Goal: Transaction & Acquisition: Purchase product/service

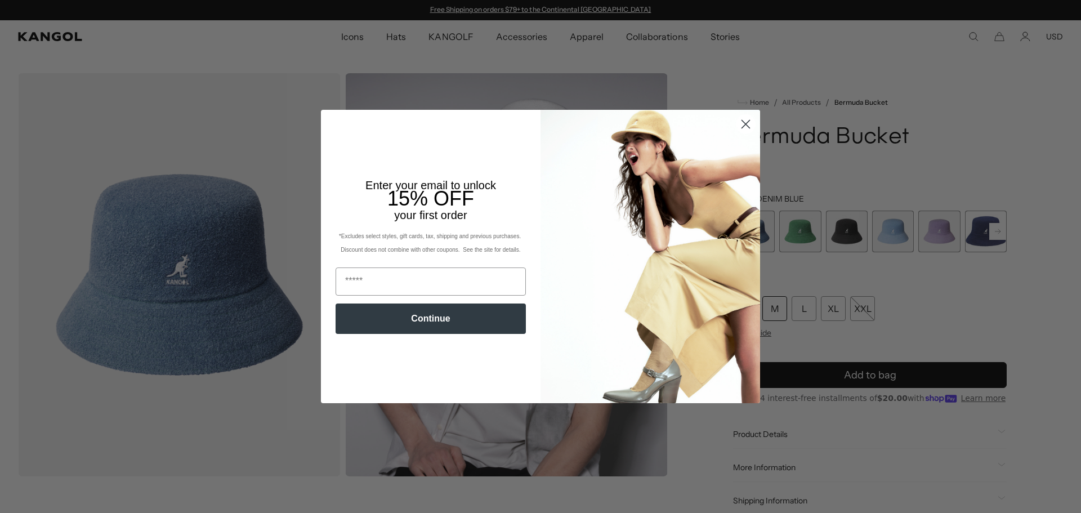
drag, startPoint x: 744, startPoint y: 126, endPoint x: 572, endPoint y: 91, distance: 175.7
click at [744, 126] on circle "Close dialog" at bounding box center [745, 124] width 19 height 19
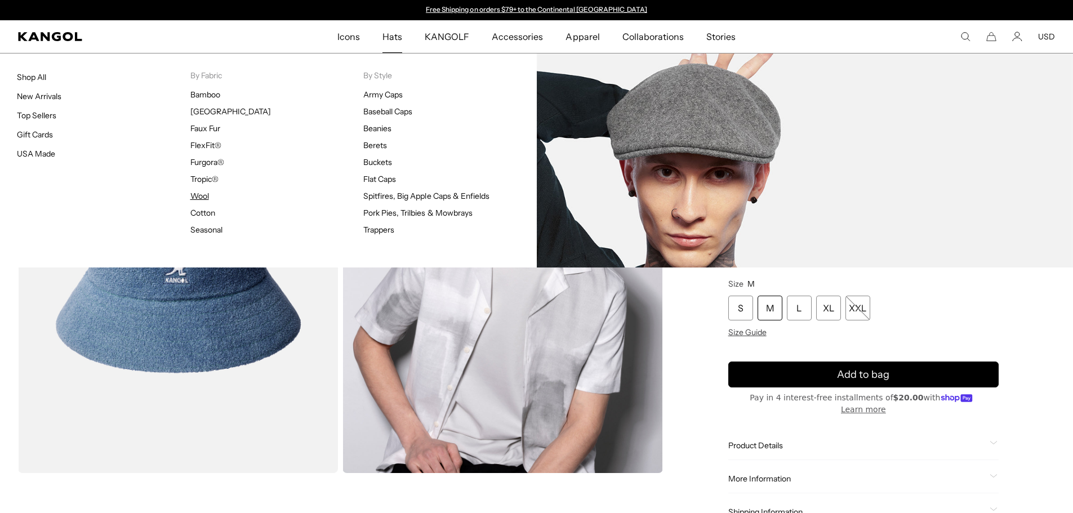
click at [205, 197] on link "Wool" at bounding box center [199, 196] width 19 height 10
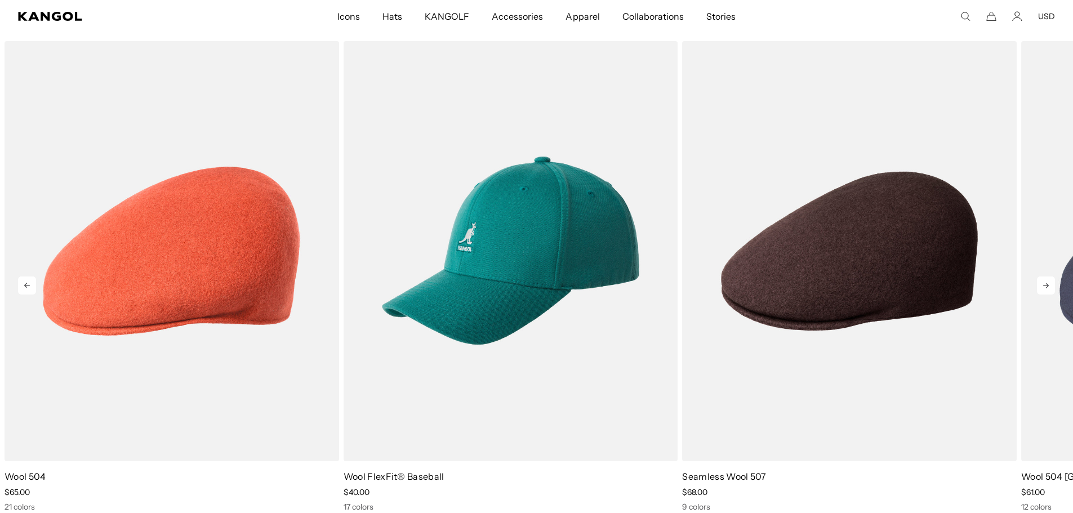
click at [1047, 290] on icon at bounding box center [1046, 285] width 18 height 18
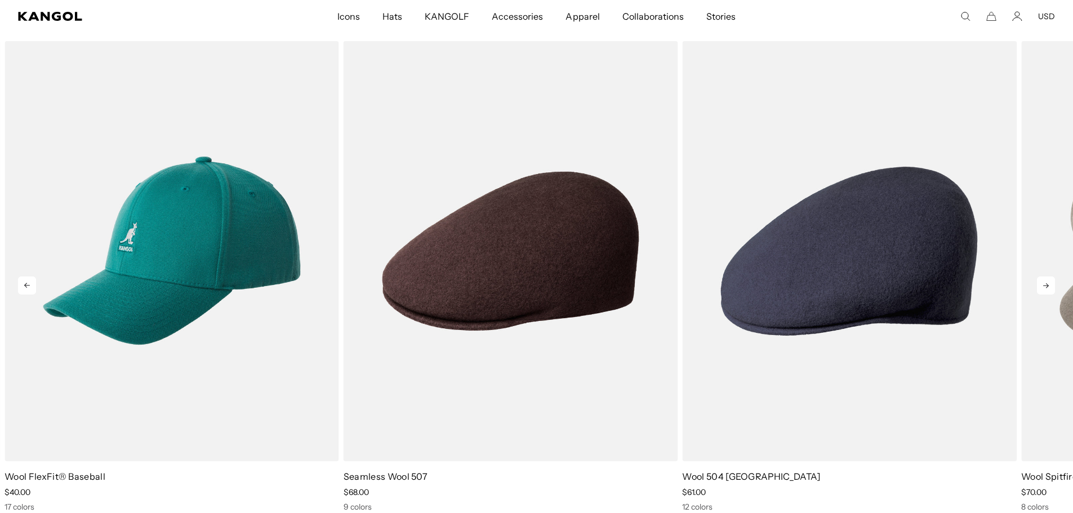
click at [1047, 290] on icon at bounding box center [1046, 285] width 18 height 18
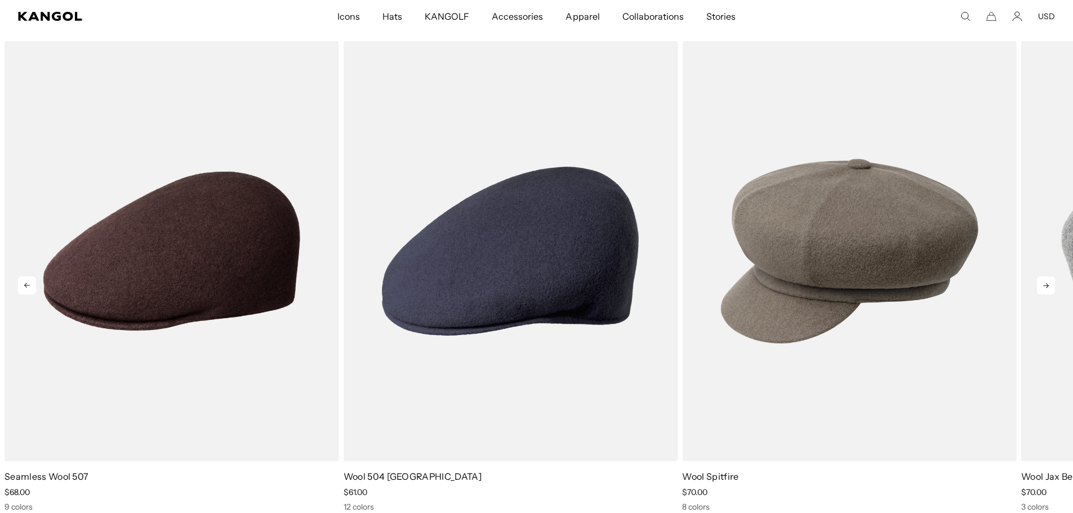
click at [1047, 290] on icon at bounding box center [1046, 285] width 18 height 18
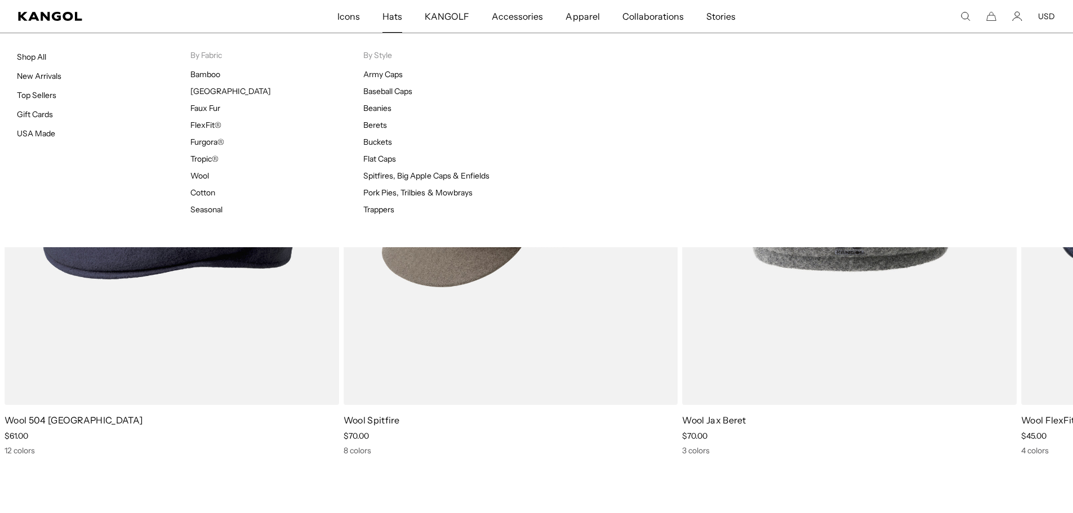
click at [382, 15] on link "Hats" at bounding box center [392, 16] width 42 height 33
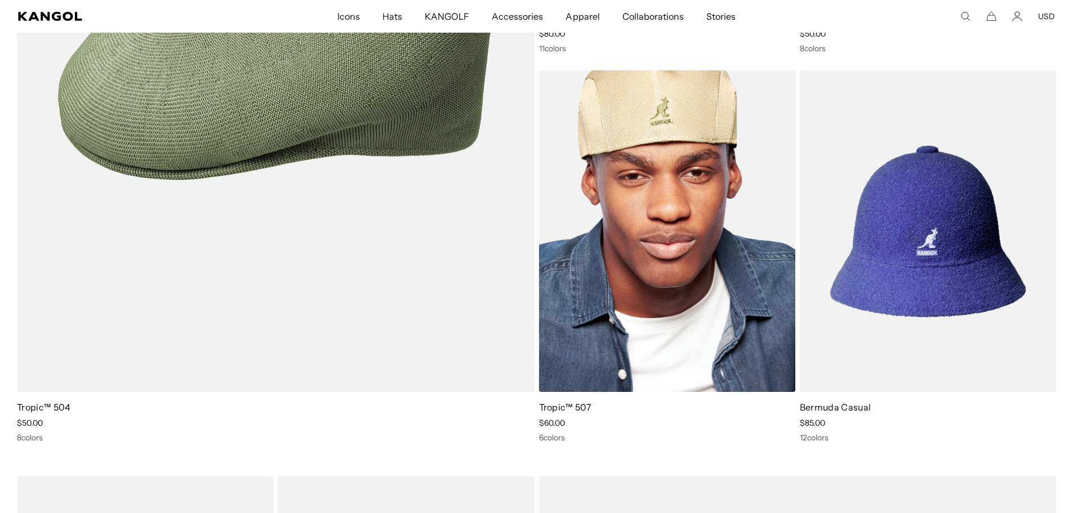
click at [666, 240] on img at bounding box center [667, 231] width 256 height 322
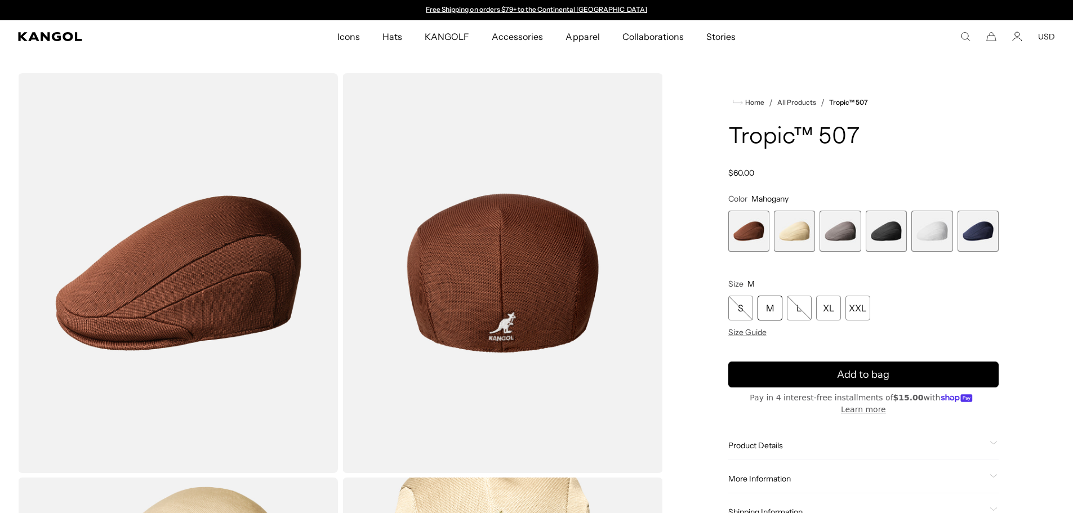
click at [883, 239] on span "4 of 6" at bounding box center [885, 231] width 41 height 41
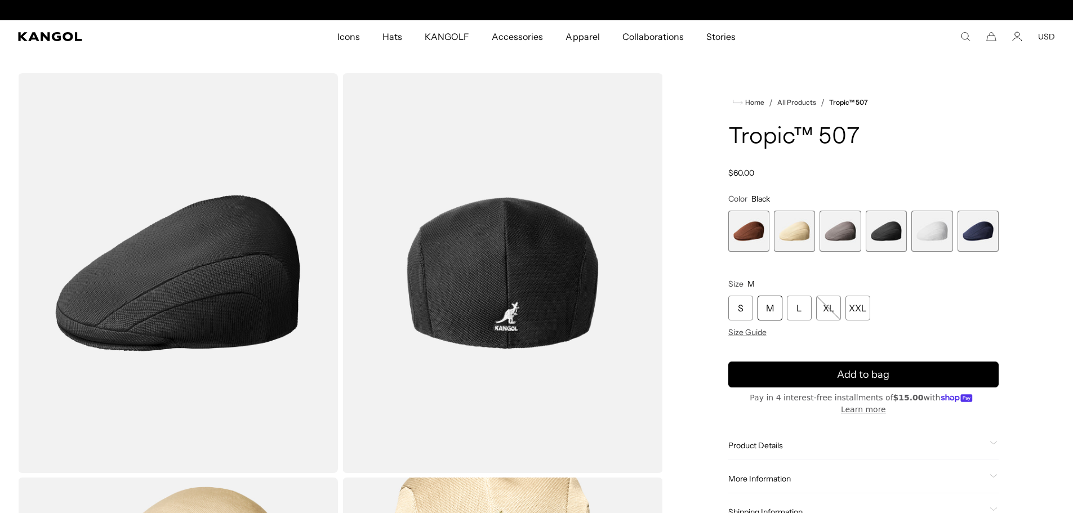
click at [767, 313] on div "M" at bounding box center [769, 308] width 25 height 25
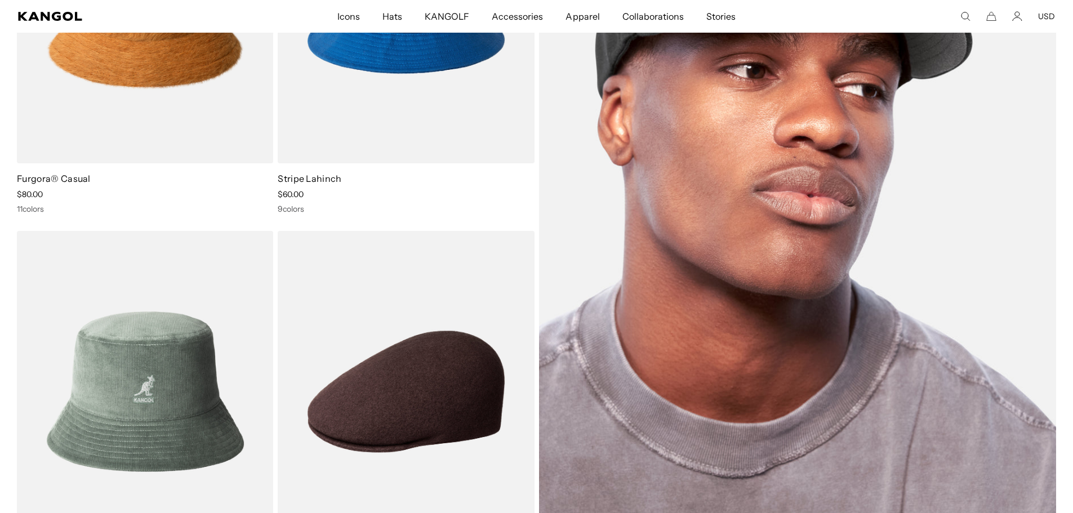
scroll to position [2099, 0]
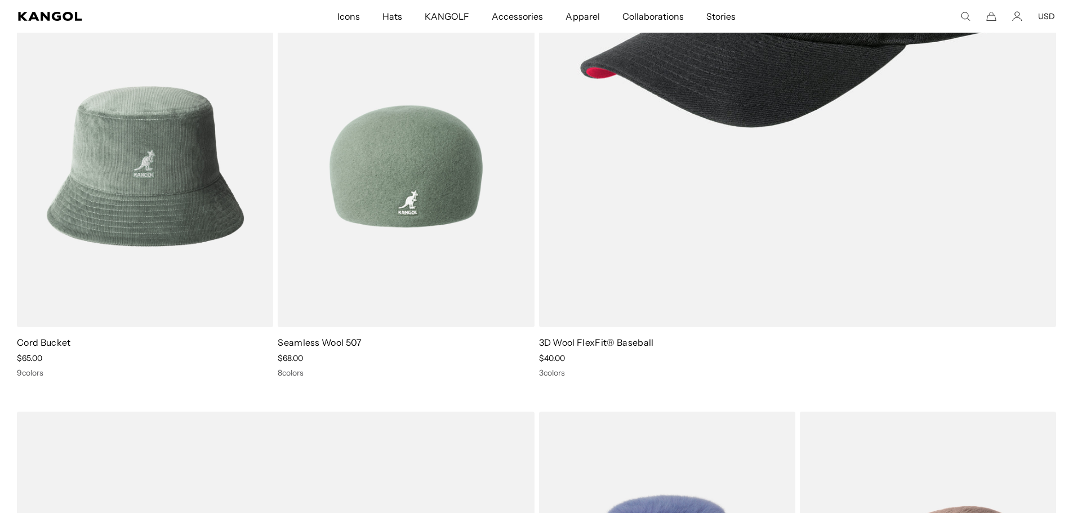
click at [453, 205] on img at bounding box center [406, 167] width 256 height 322
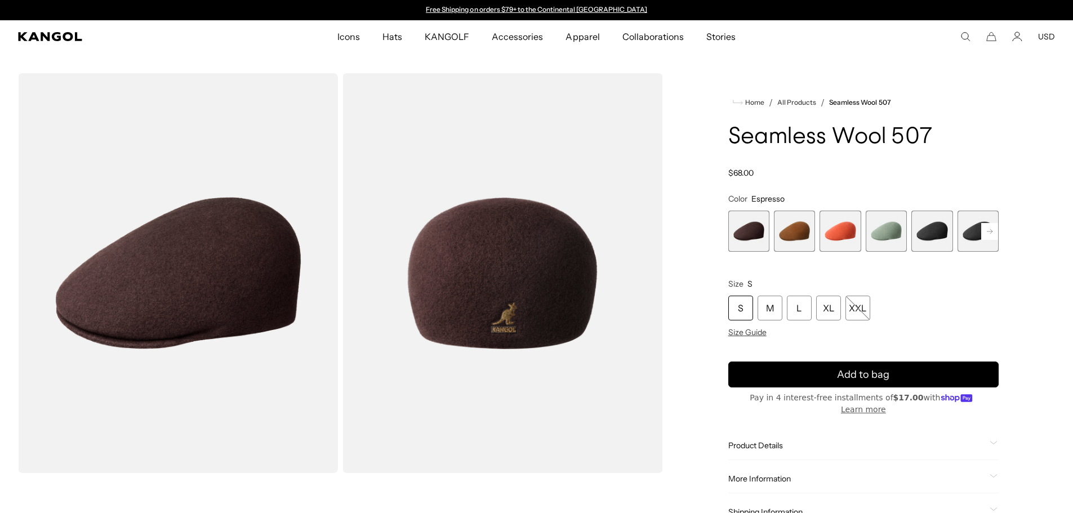
click at [939, 238] on span "5 of 9" at bounding box center [931, 231] width 41 height 41
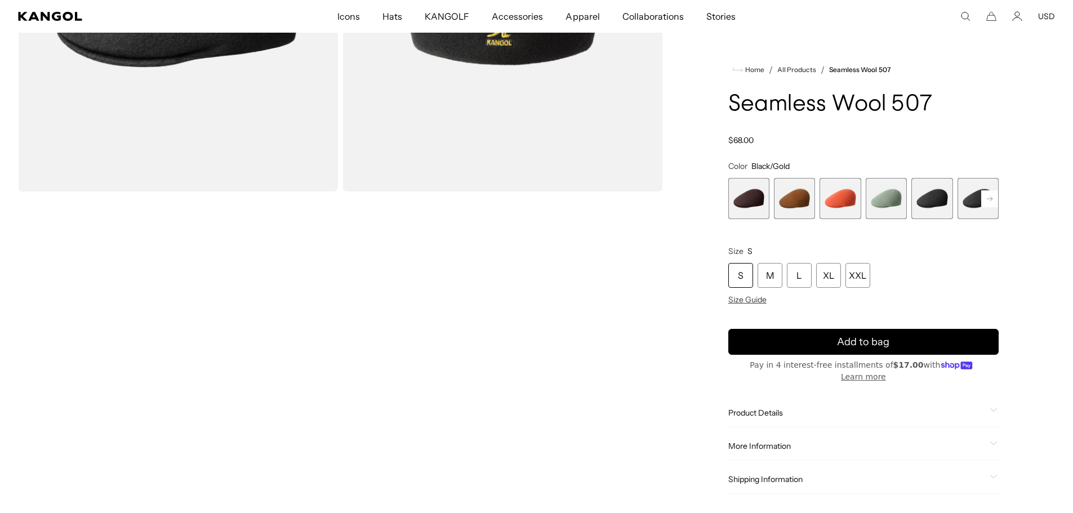
scroll to position [450, 0]
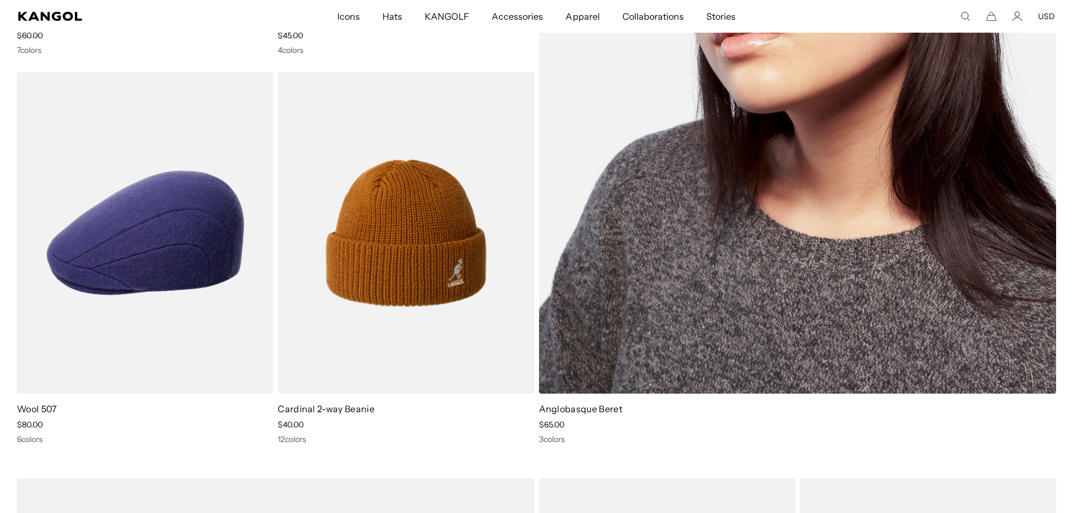
scroll to position [3691, 0]
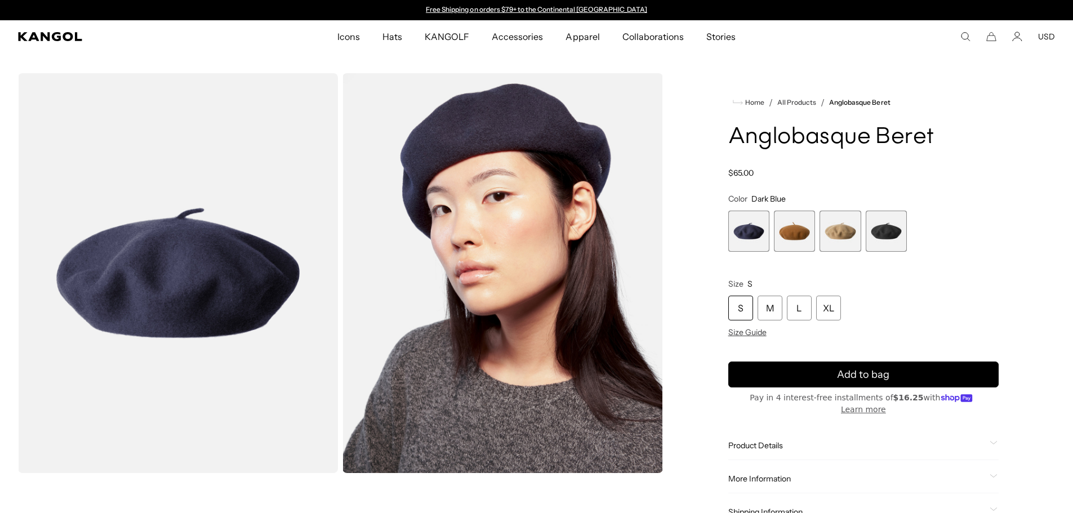
click at [883, 233] on span "4 of 4" at bounding box center [885, 231] width 41 height 41
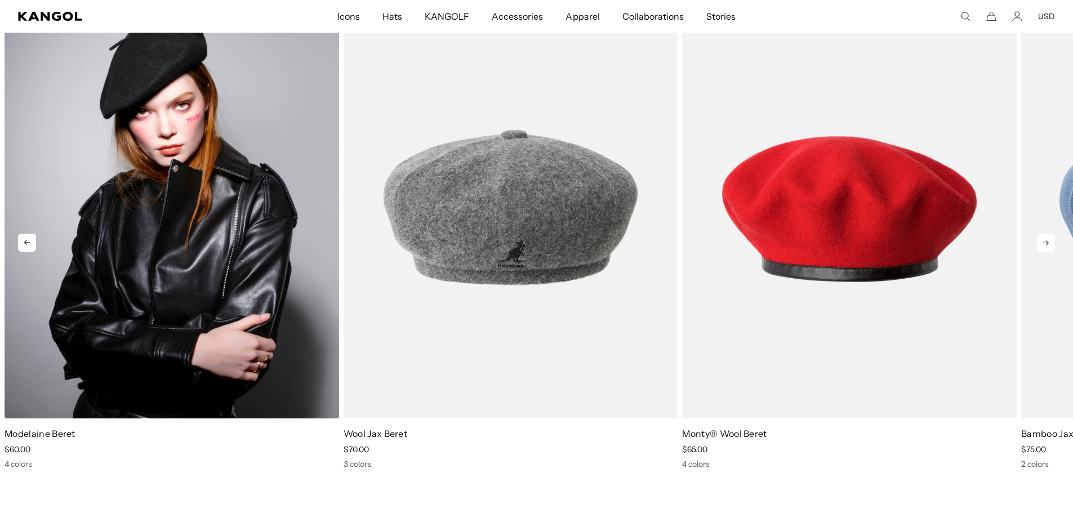
click at [246, 278] on img "1 of 5" at bounding box center [172, 207] width 334 height 419
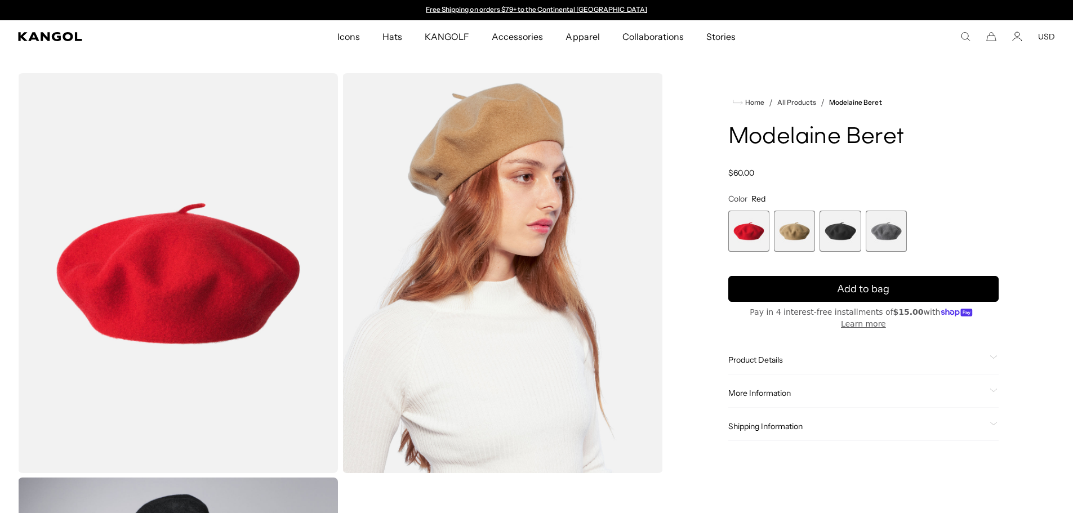
click at [858, 225] on span "3 of 4" at bounding box center [839, 231] width 41 height 41
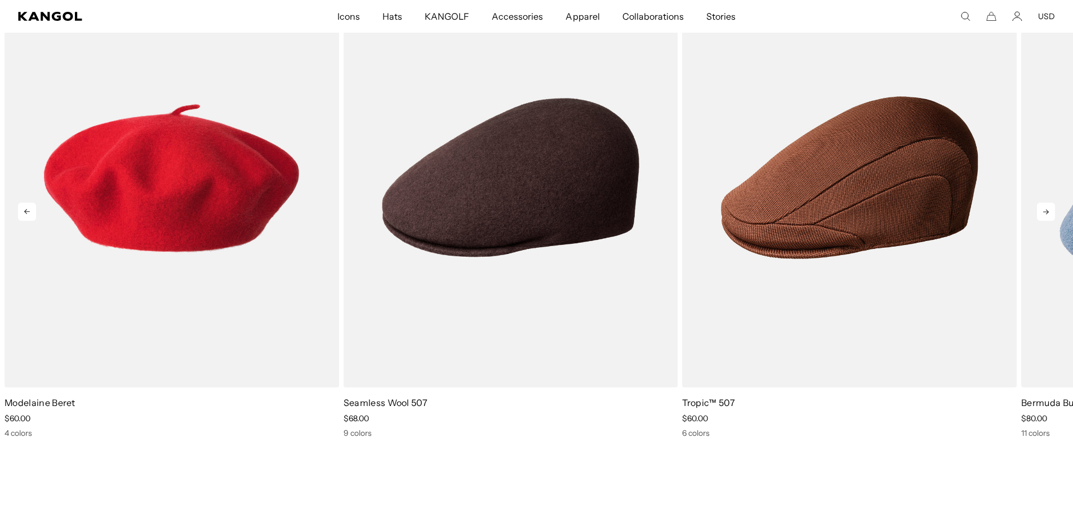
click at [1043, 204] on icon at bounding box center [1046, 212] width 18 height 18
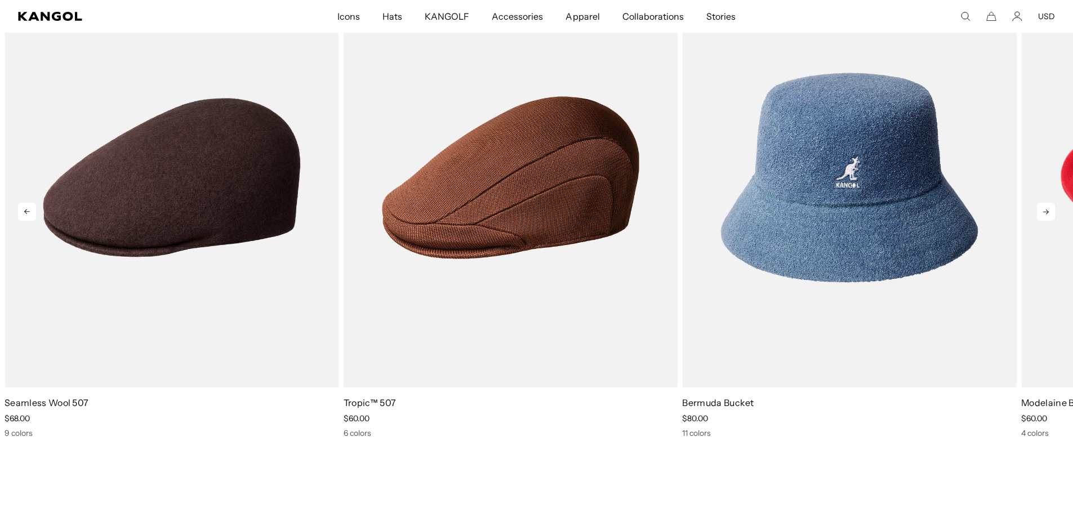
click at [1043, 204] on icon at bounding box center [1046, 212] width 18 height 18
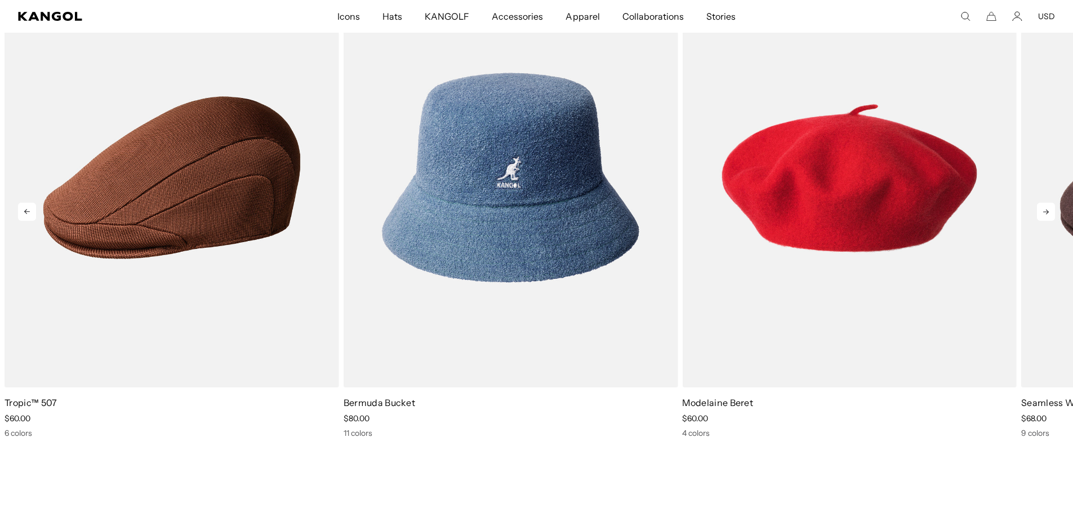
click at [1043, 204] on icon at bounding box center [1046, 212] width 18 height 18
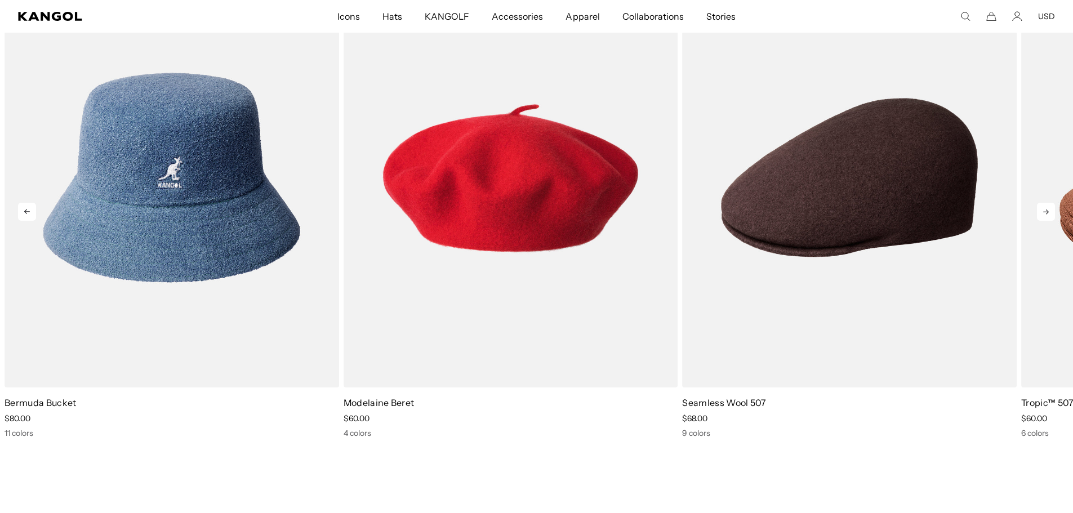
click at [1043, 204] on icon at bounding box center [1046, 212] width 18 height 18
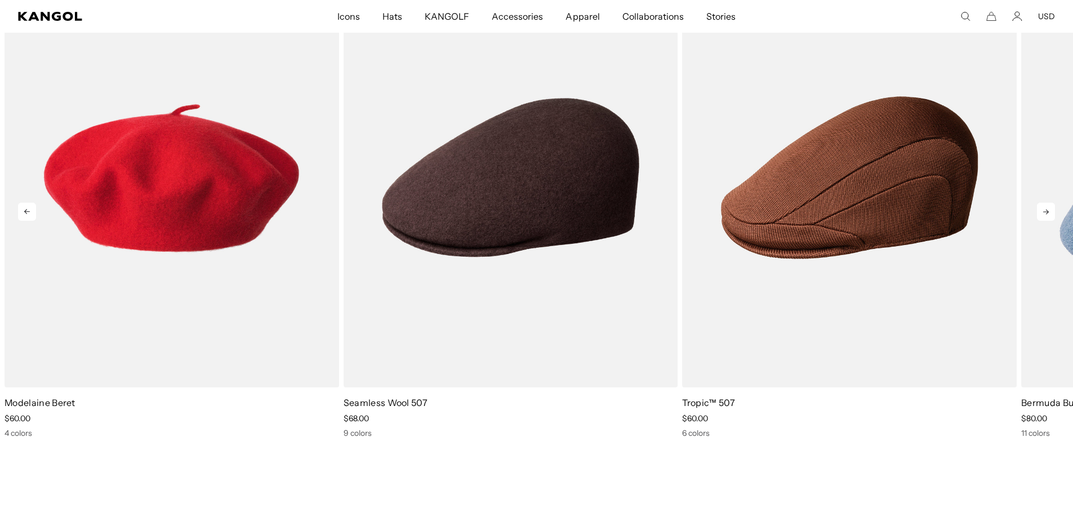
click at [1043, 204] on icon at bounding box center [1046, 212] width 18 height 18
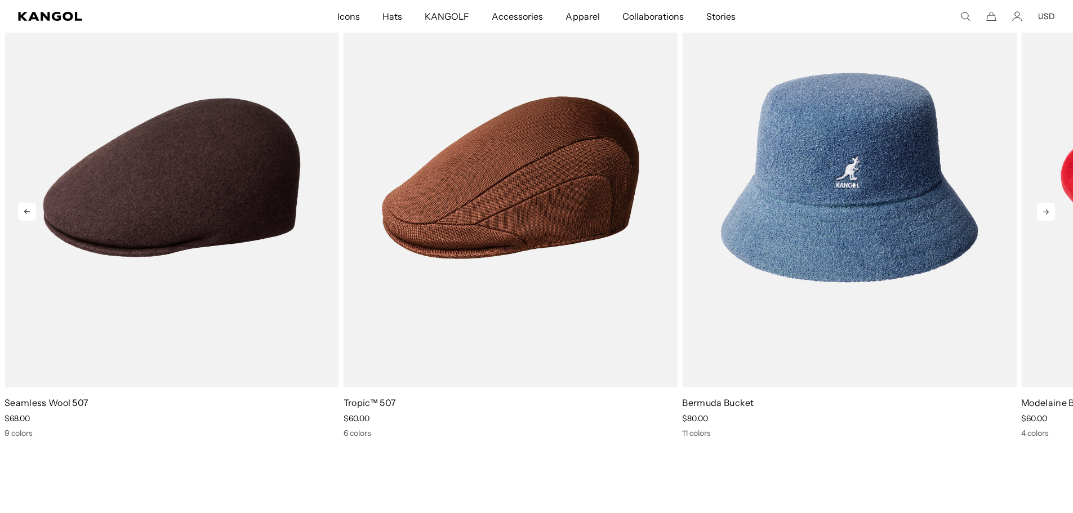
scroll to position [0, 232]
click at [1043, 204] on icon at bounding box center [1046, 212] width 18 height 18
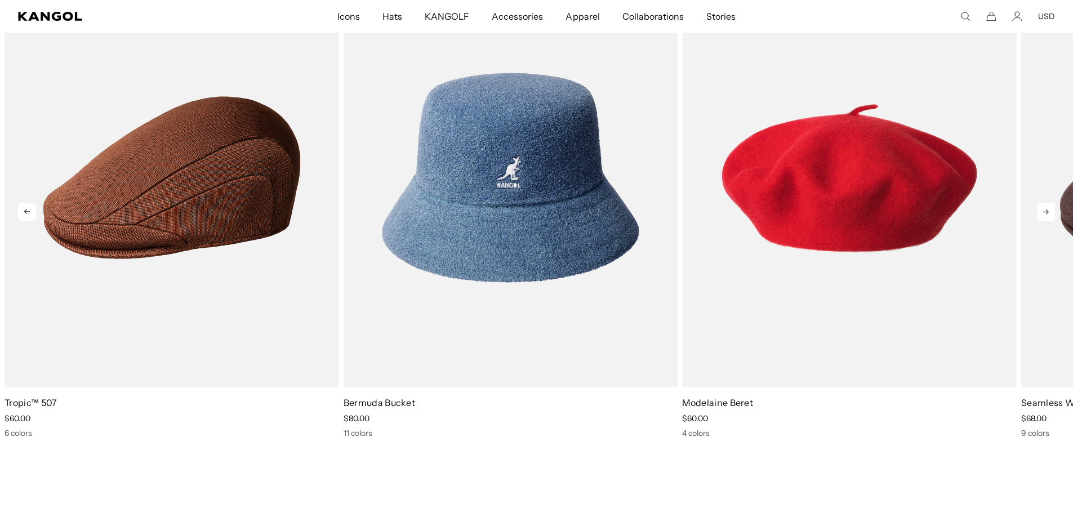
click at [1043, 204] on icon at bounding box center [1046, 212] width 18 height 18
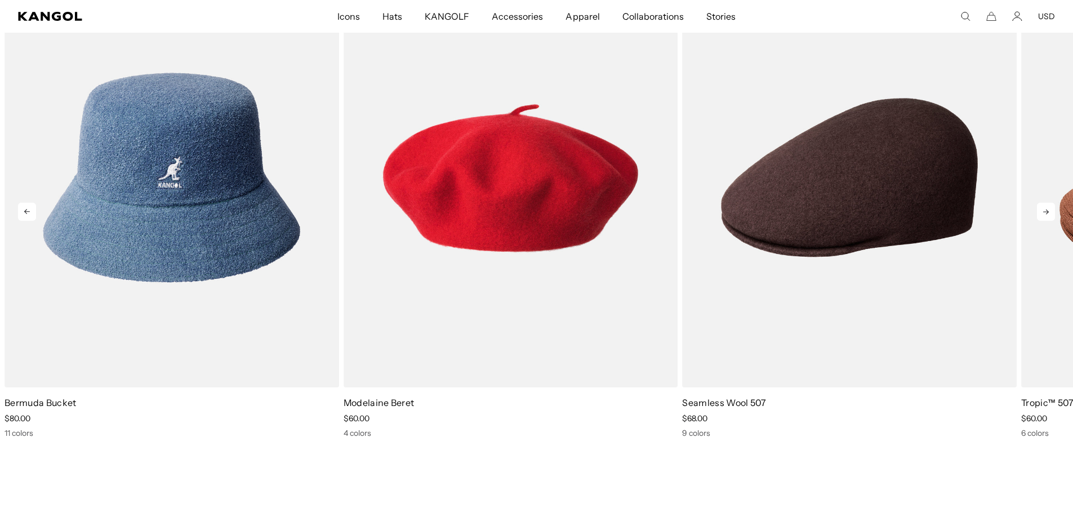
click at [1043, 204] on icon at bounding box center [1046, 212] width 18 height 18
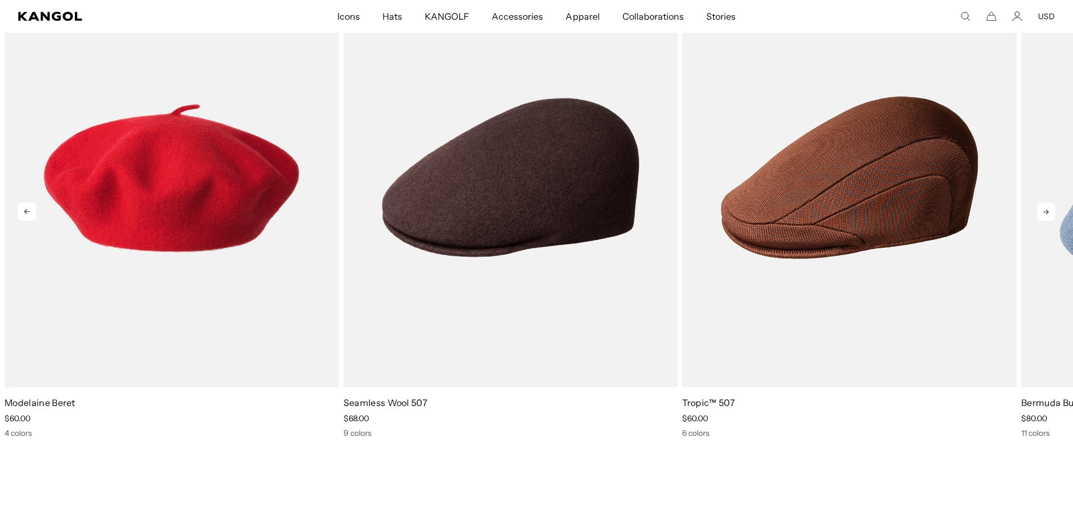
click at [1043, 204] on icon at bounding box center [1046, 212] width 18 height 18
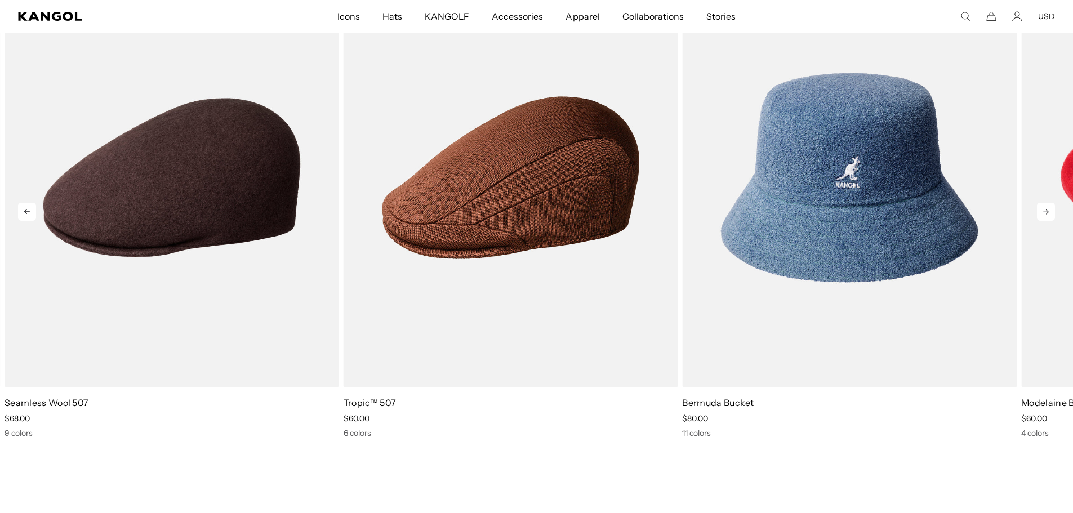
click at [1043, 204] on icon at bounding box center [1046, 212] width 18 height 18
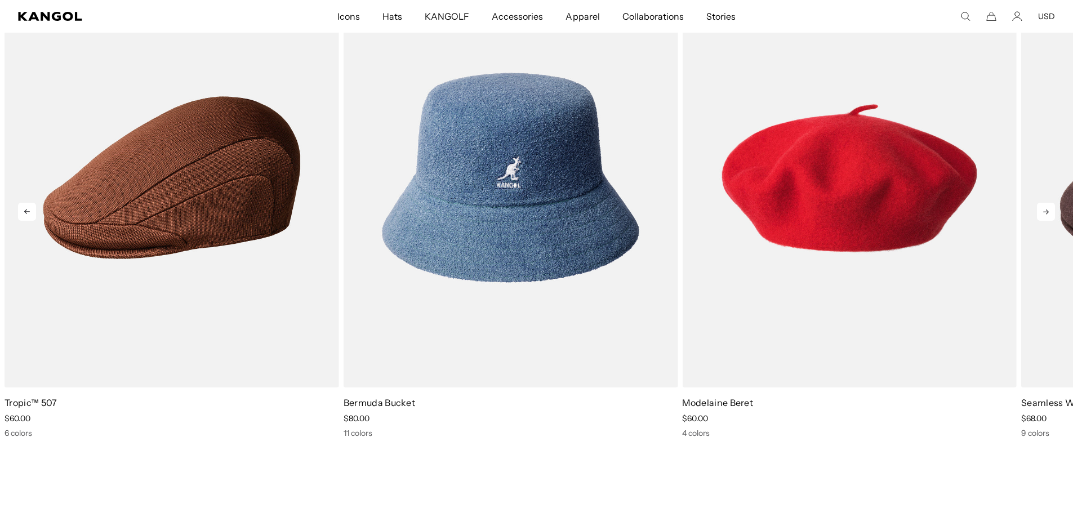
click at [1043, 204] on icon at bounding box center [1046, 212] width 18 height 18
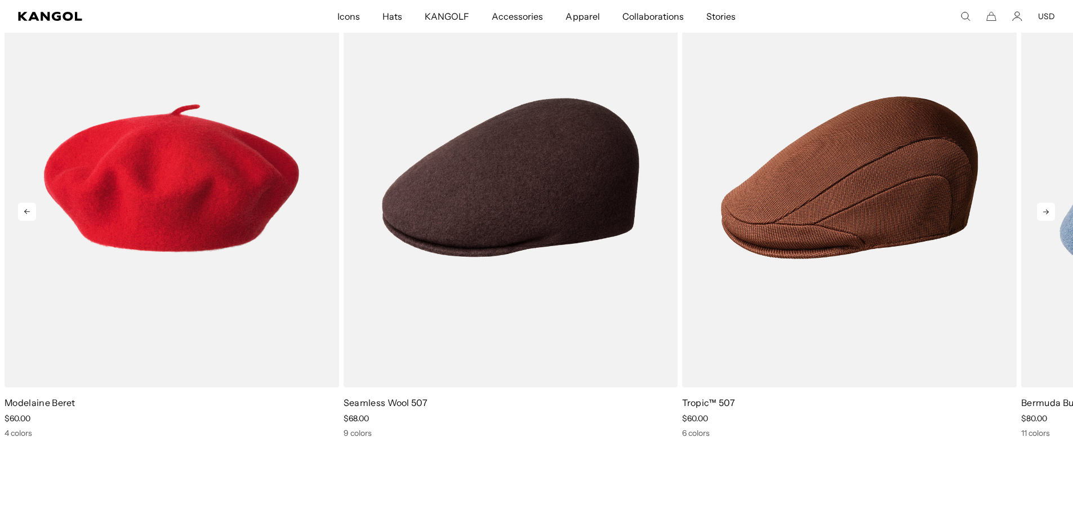
click at [1043, 204] on icon at bounding box center [1046, 212] width 18 height 18
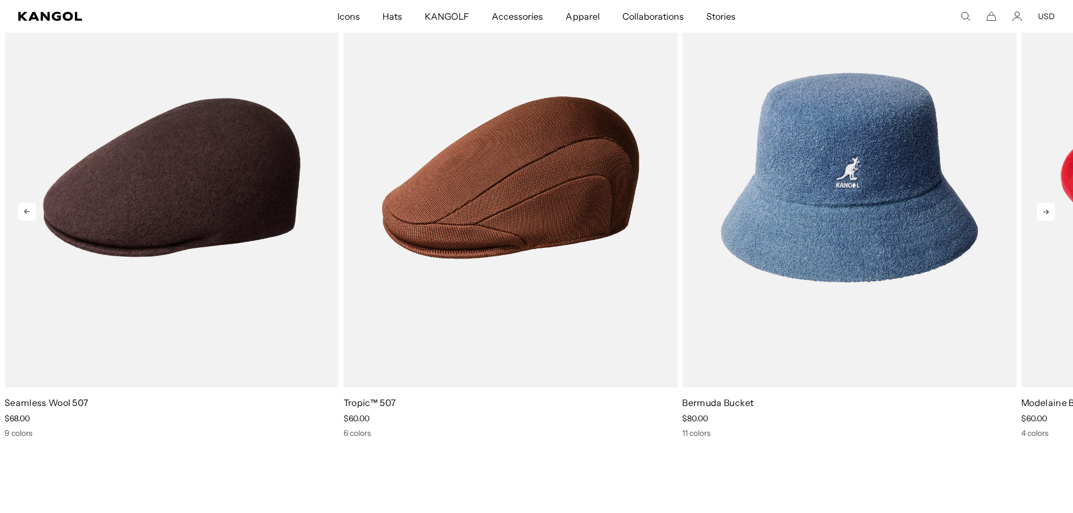
scroll to position [0, 0]
click at [1043, 204] on icon at bounding box center [1046, 212] width 18 height 18
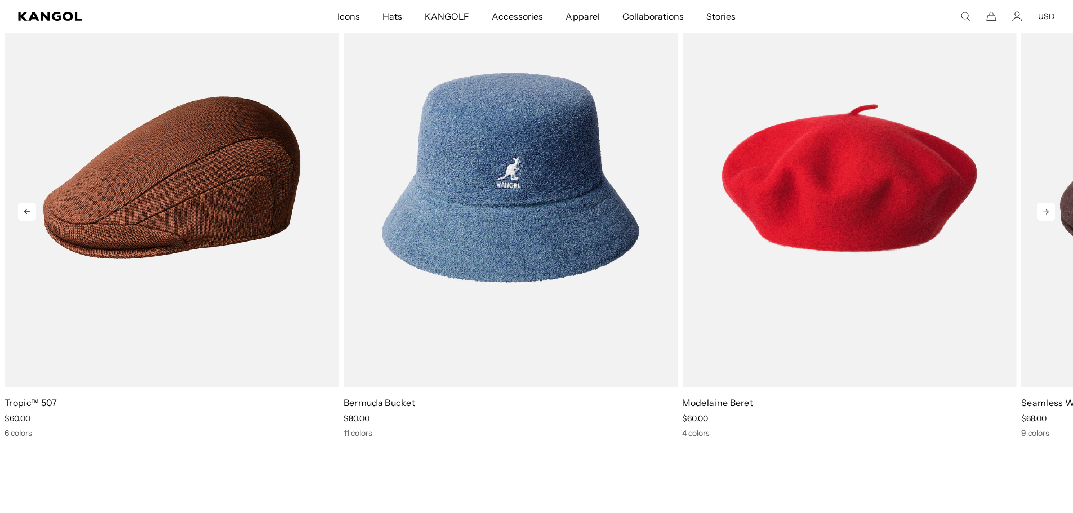
click at [1043, 204] on icon at bounding box center [1046, 212] width 18 height 18
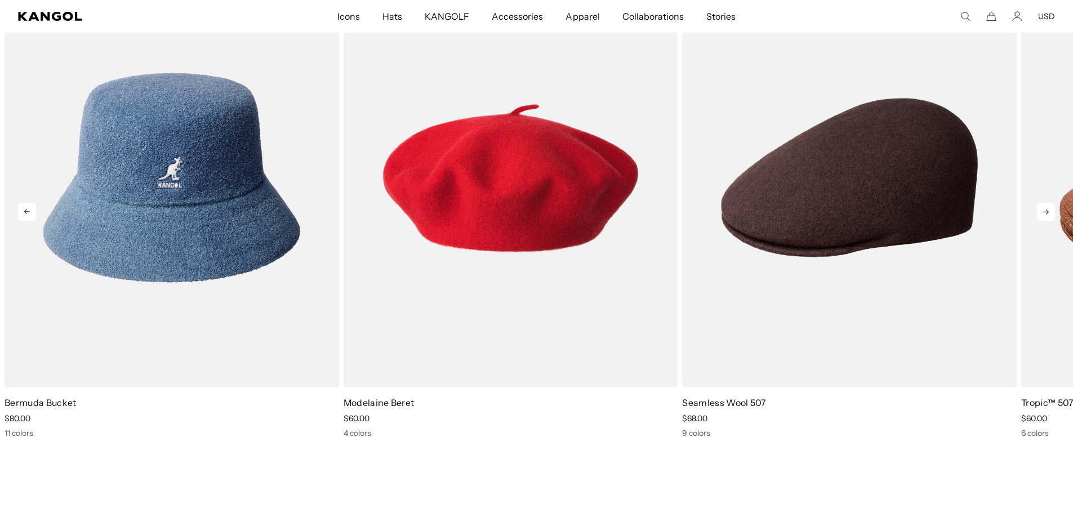
click at [1043, 204] on icon at bounding box center [1046, 212] width 18 height 18
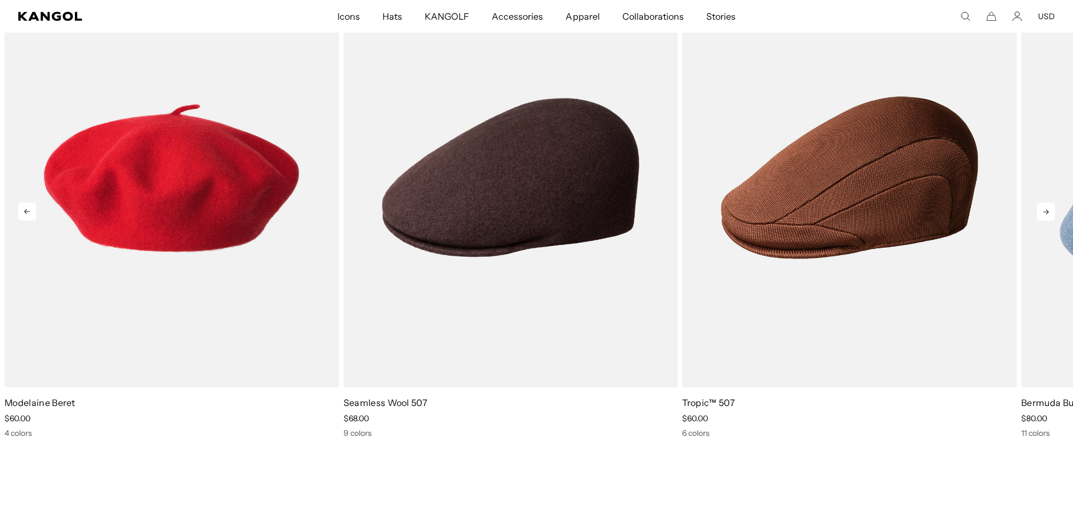
click at [1043, 204] on icon at bounding box center [1046, 212] width 18 height 18
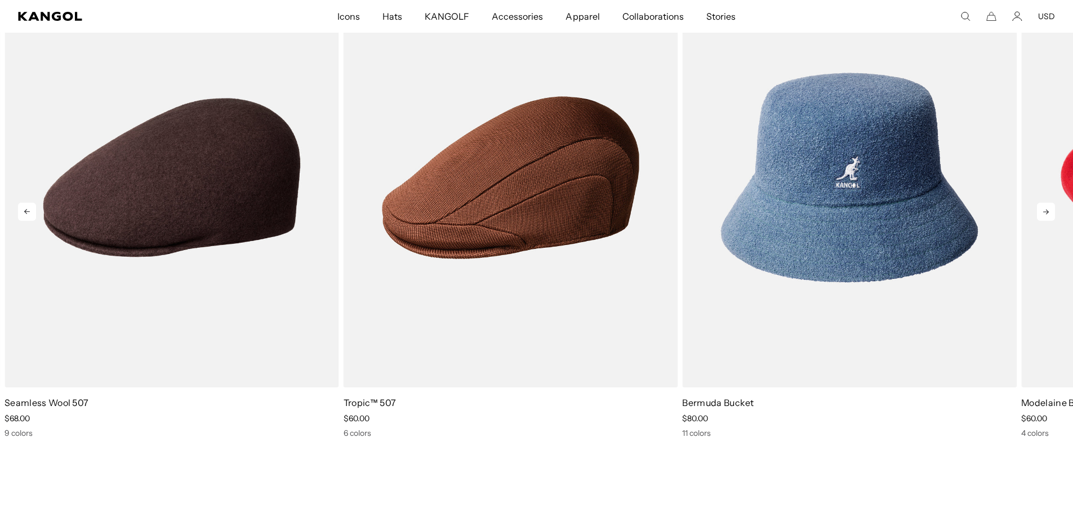
click at [1043, 204] on icon at bounding box center [1046, 212] width 18 height 18
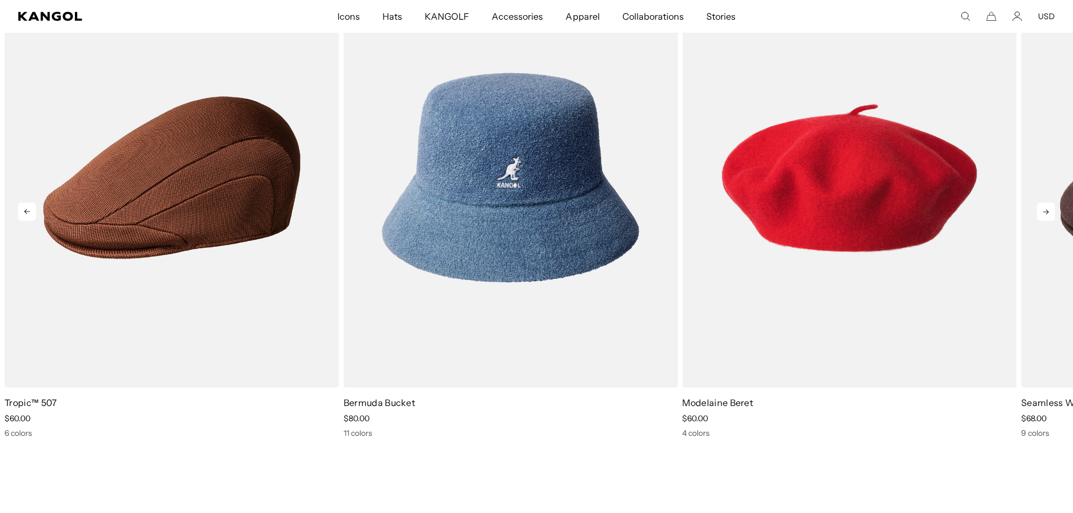
click at [1043, 204] on icon at bounding box center [1046, 212] width 18 height 18
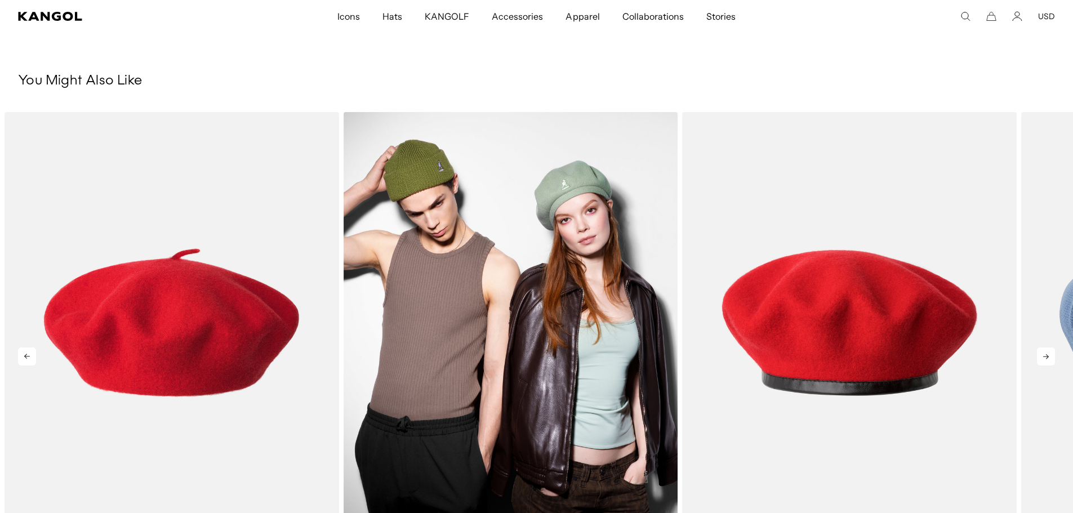
scroll to position [563, 0]
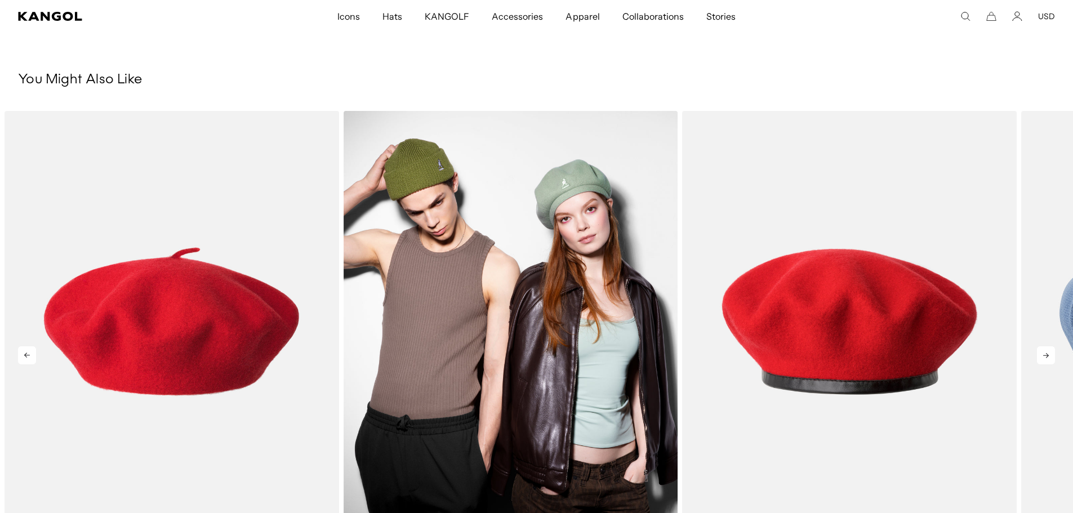
click at [427, 355] on img "2 of 5" at bounding box center [510, 320] width 334 height 419
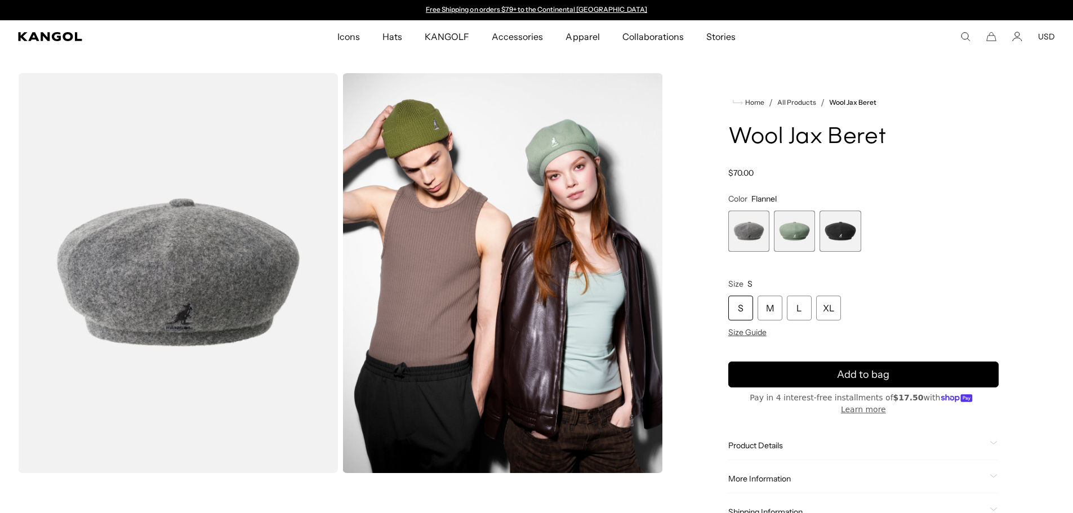
click at [843, 233] on span "3 of 3" at bounding box center [839, 231] width 41 height 41
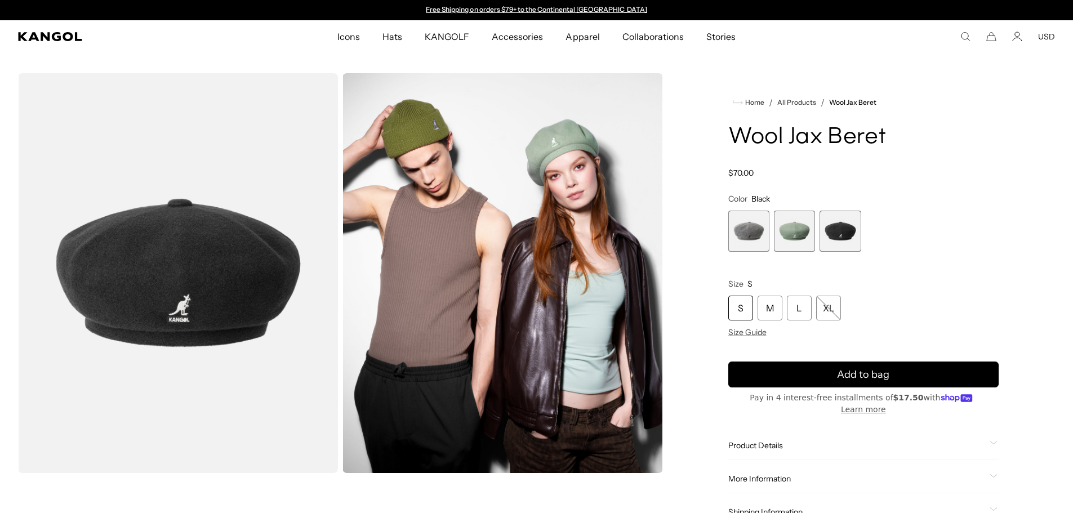
click at [194, 260] on img "Gallery Viewer" at bounding box center [178, 273] width 320 height 400
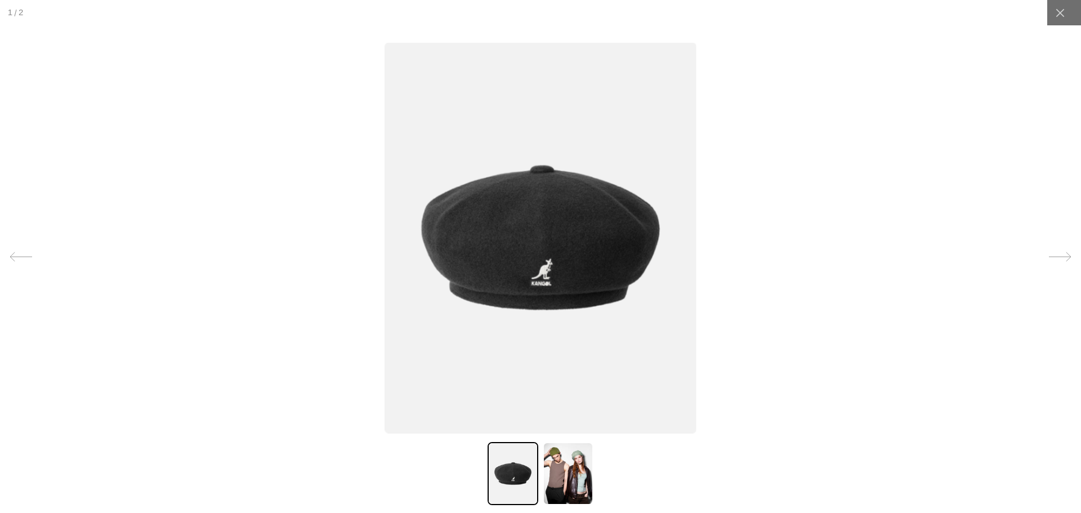
click at [817, 227] on div at bounding box center [540, 256] width 1081 height 513
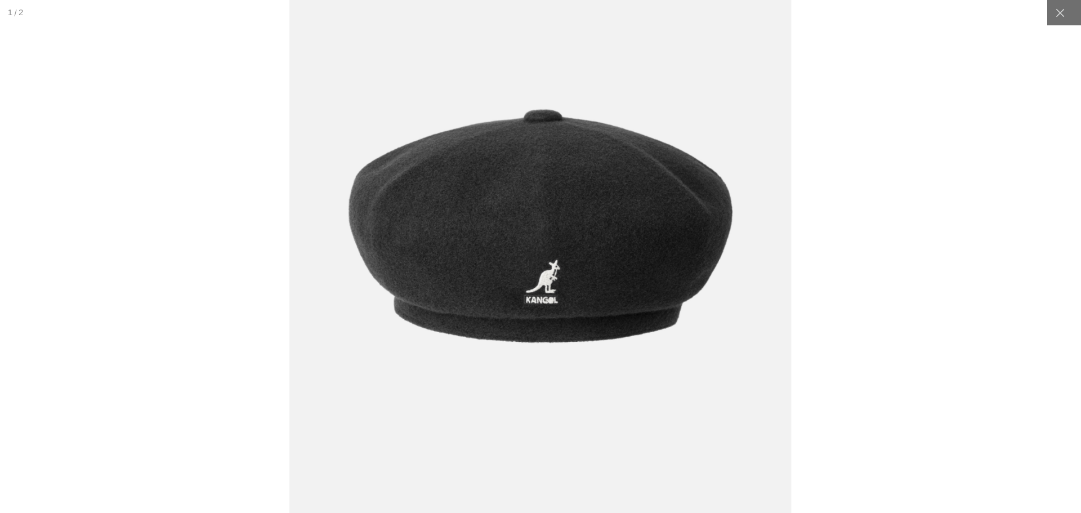
scroll to position [0, 232]
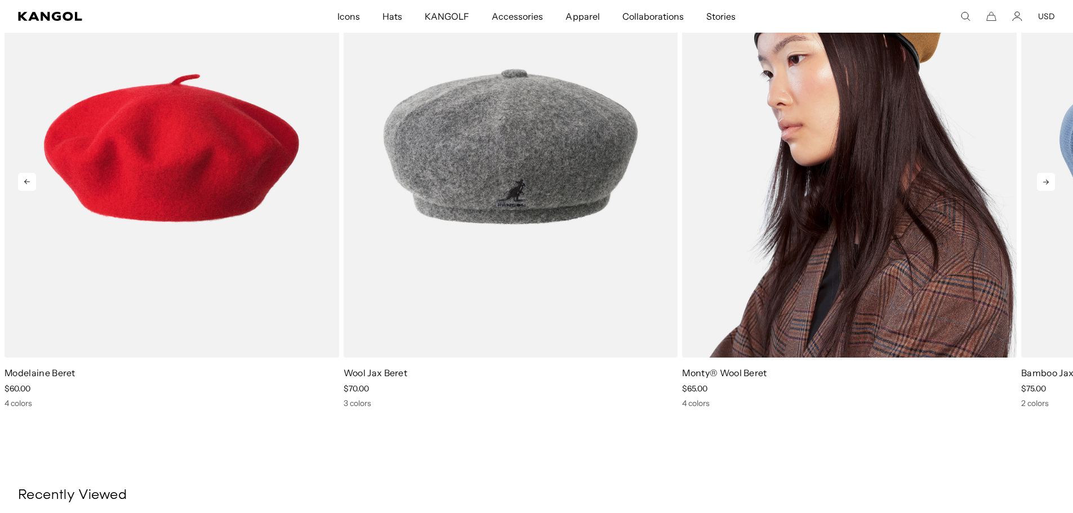
scroll to position [0, 232]
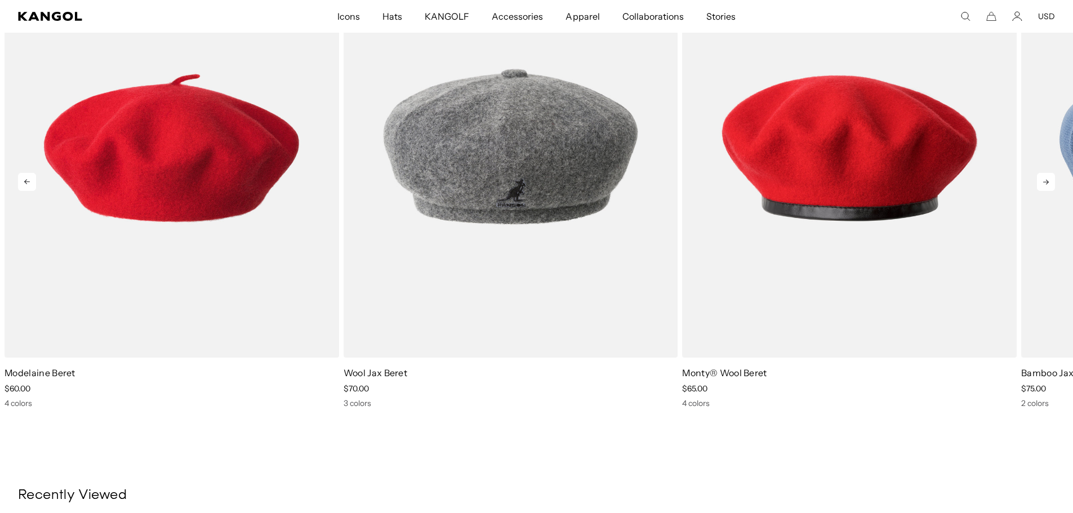
click at [1041, 173] on icon at bounding box center [1046, 182] width 18 height 18
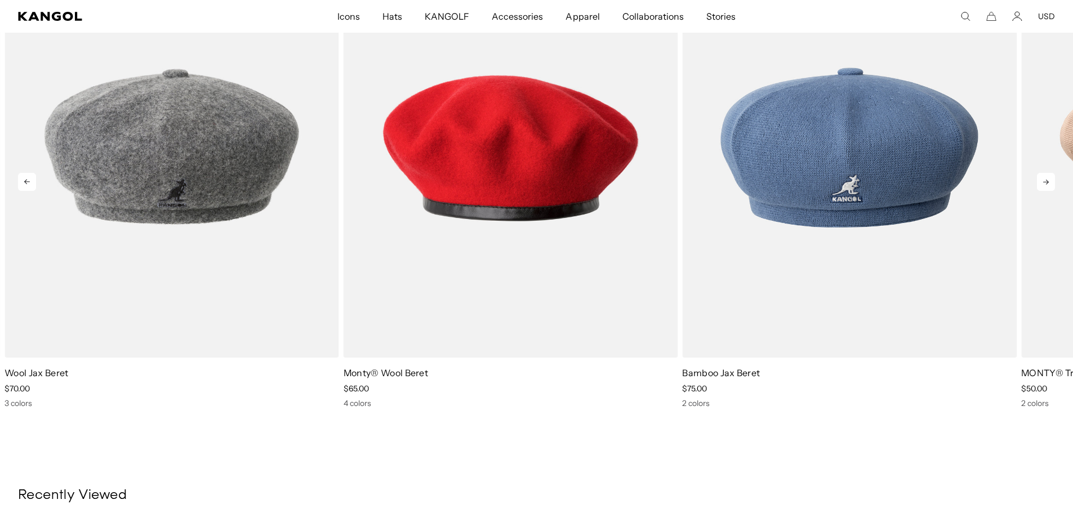
click at [1042, 173] on icon at bounding box center [1046, 182] width 18 height 18
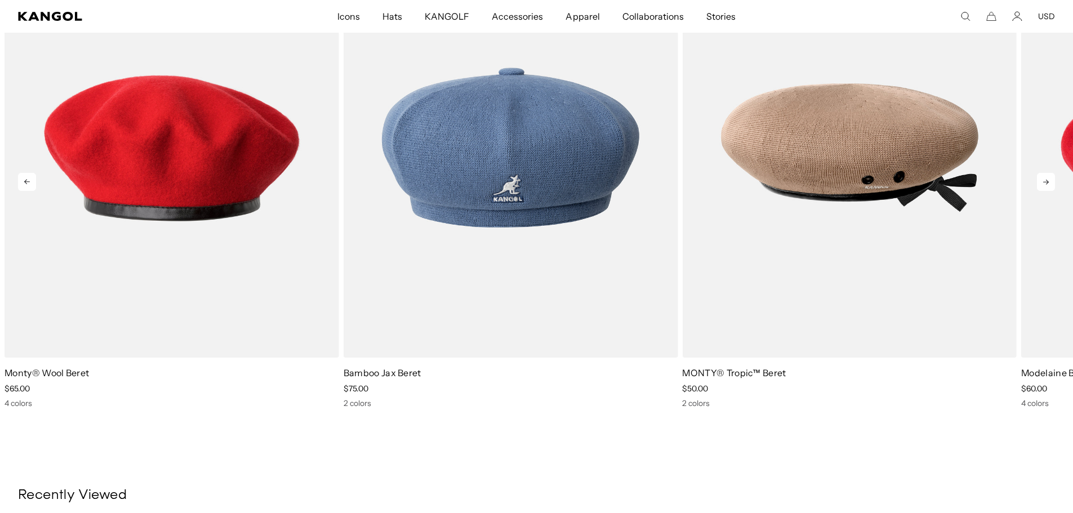
click at [1042, 173] on icon at bounding box center [1046, 182] width 18 height 18
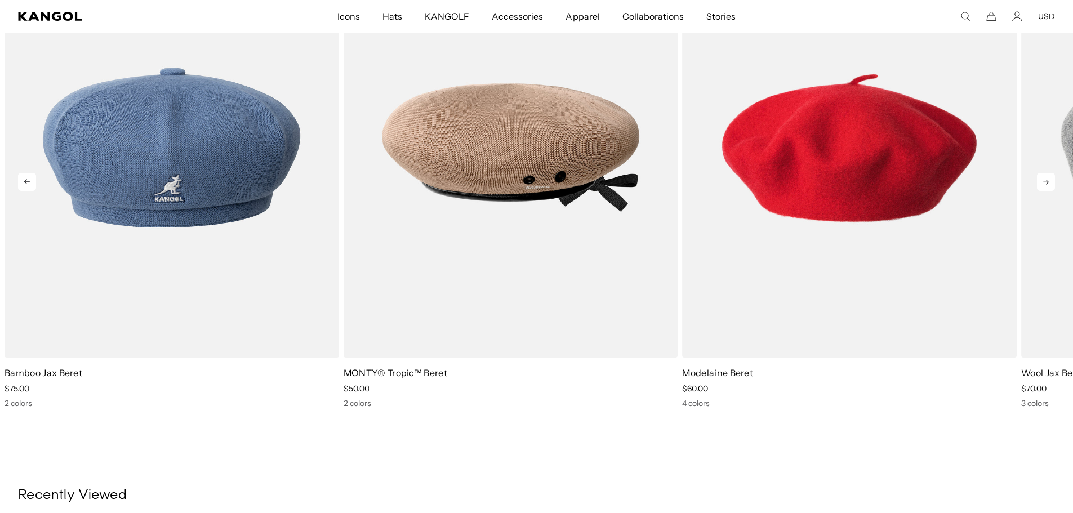
click at [1042, 173] on icon at bounding box center [1046, 182] width 18 height 18
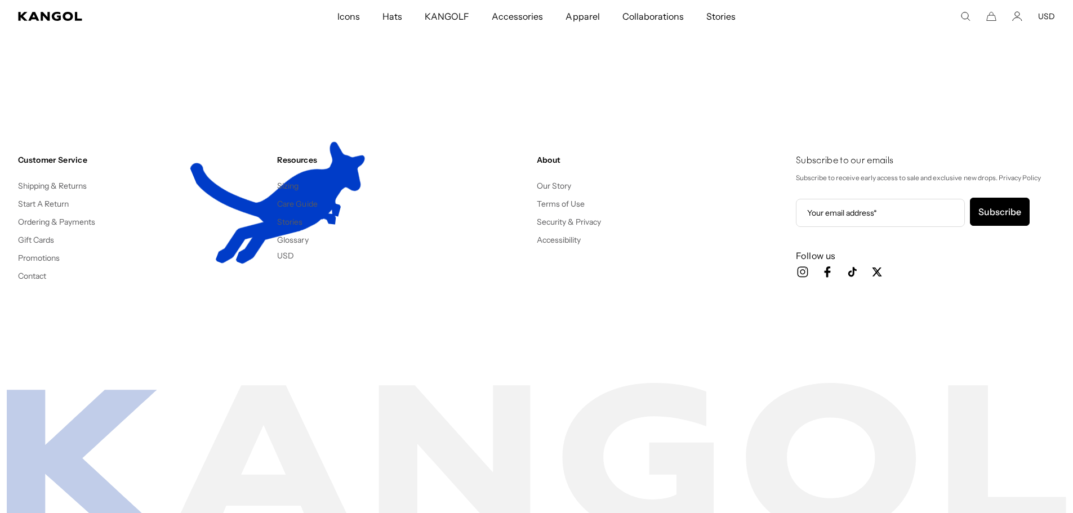
scroll to position [1529, 0]
